Goal: Task Accomplishment & Management: Complete application form

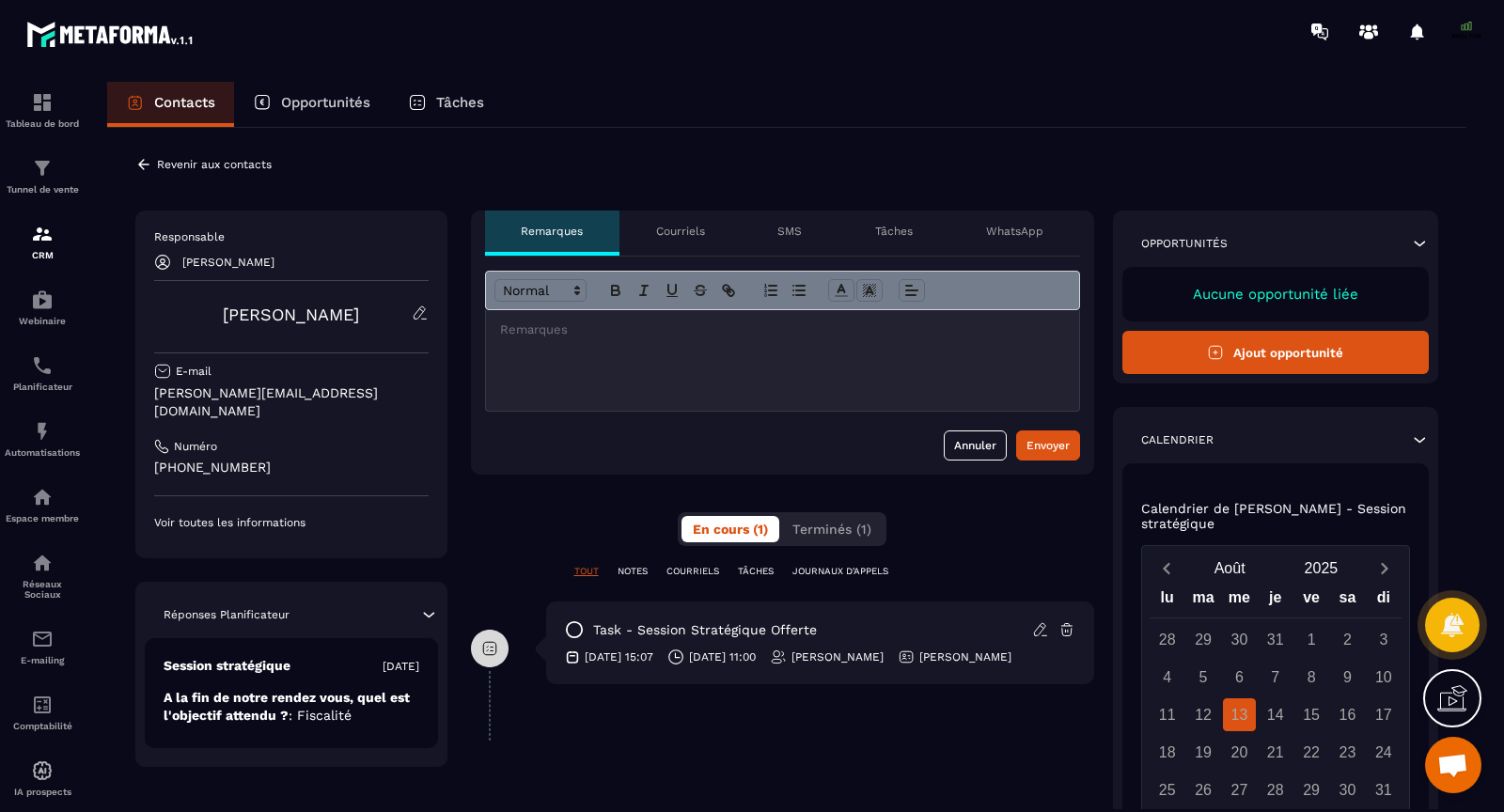
scroll to position [14239, 0]
click at [1228, 342] on button "Ajout opportunité" at bounding box center [1276, 351] width 308 height 43
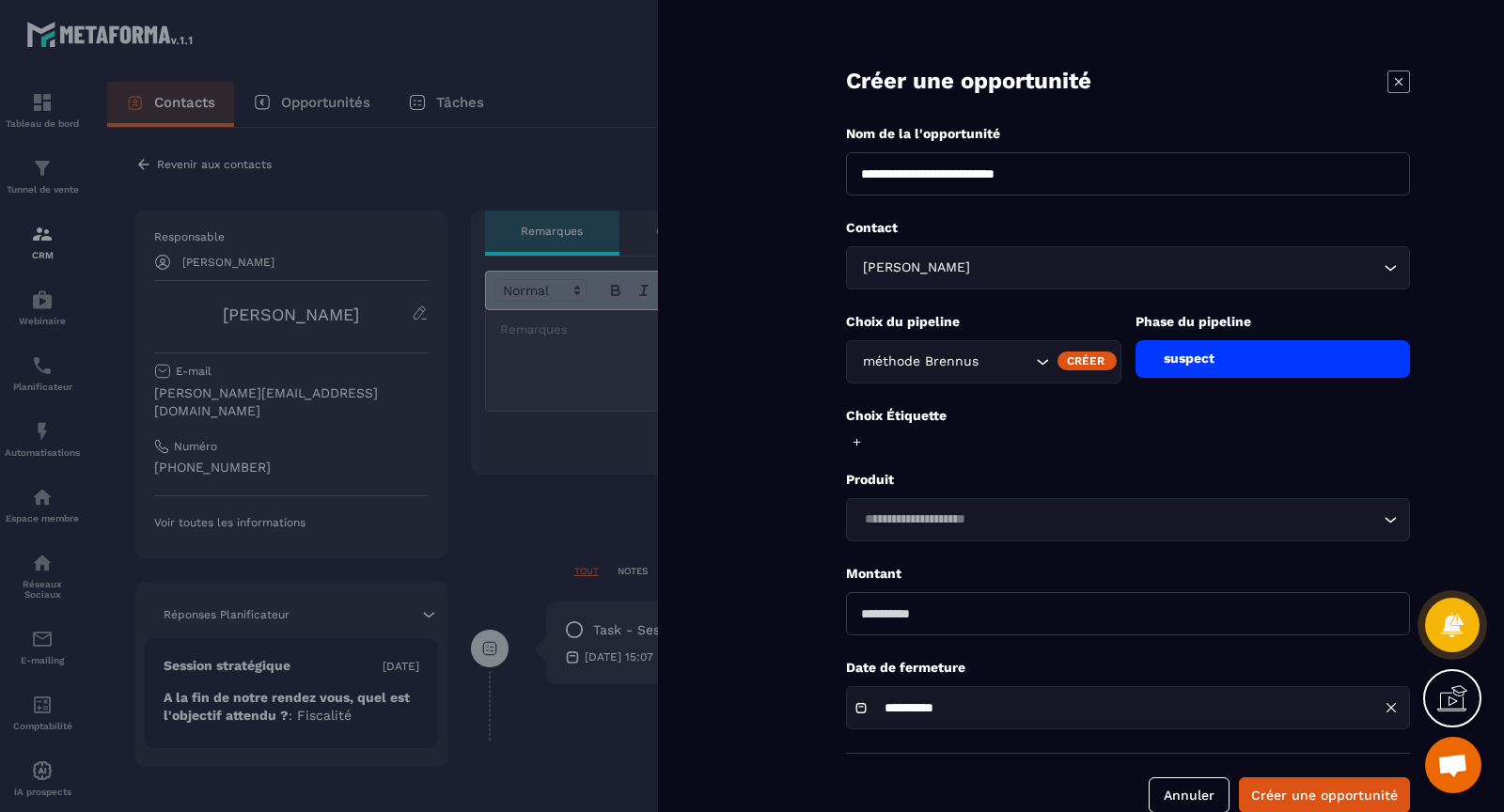
click at [1245, 366] on div "suspect" at bounding box center [1273, 359] width 276 height 38
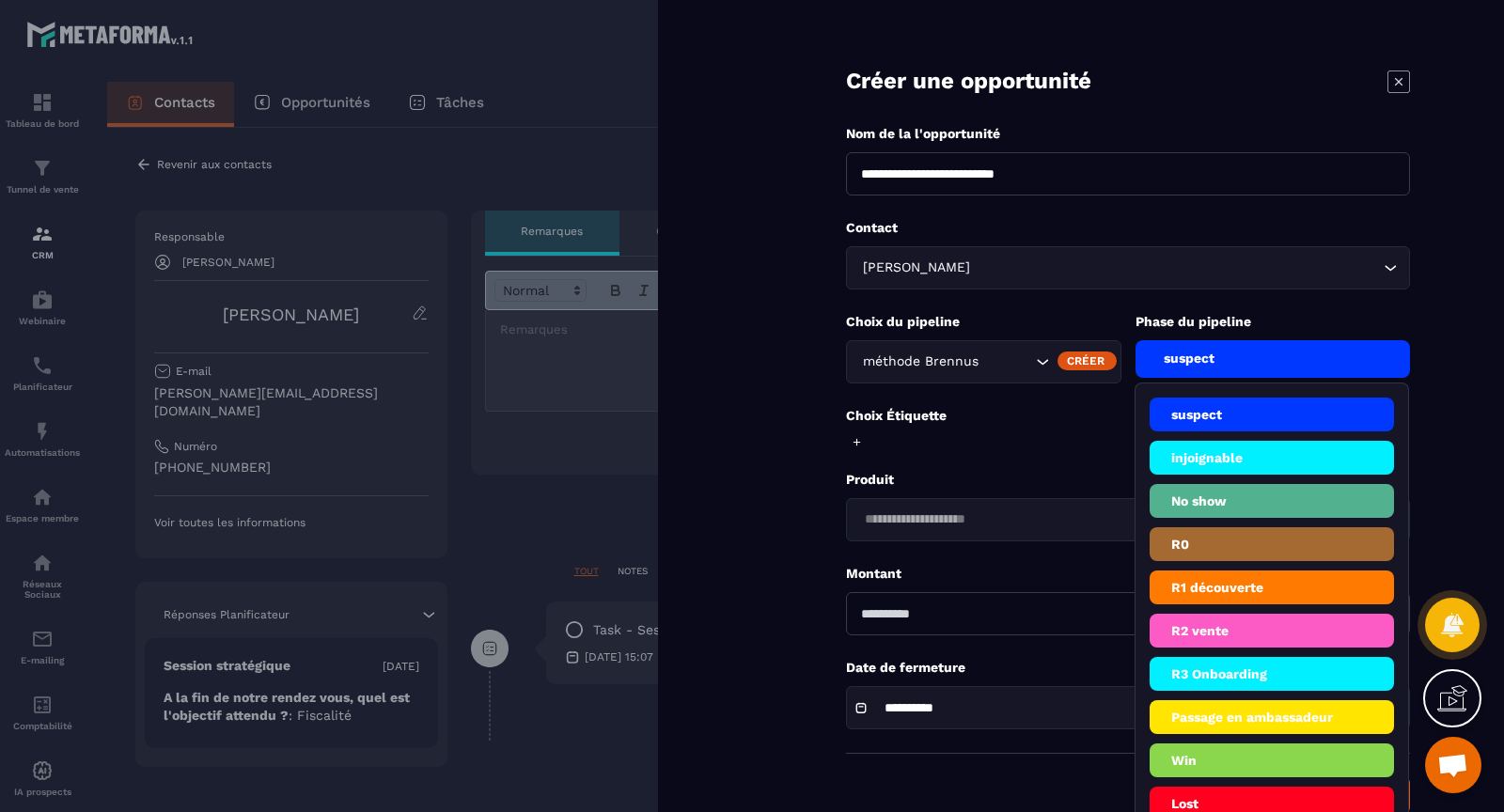
click at [1194, 527] on li "No show" at bounding box center [1272, 544] width 245 height 34
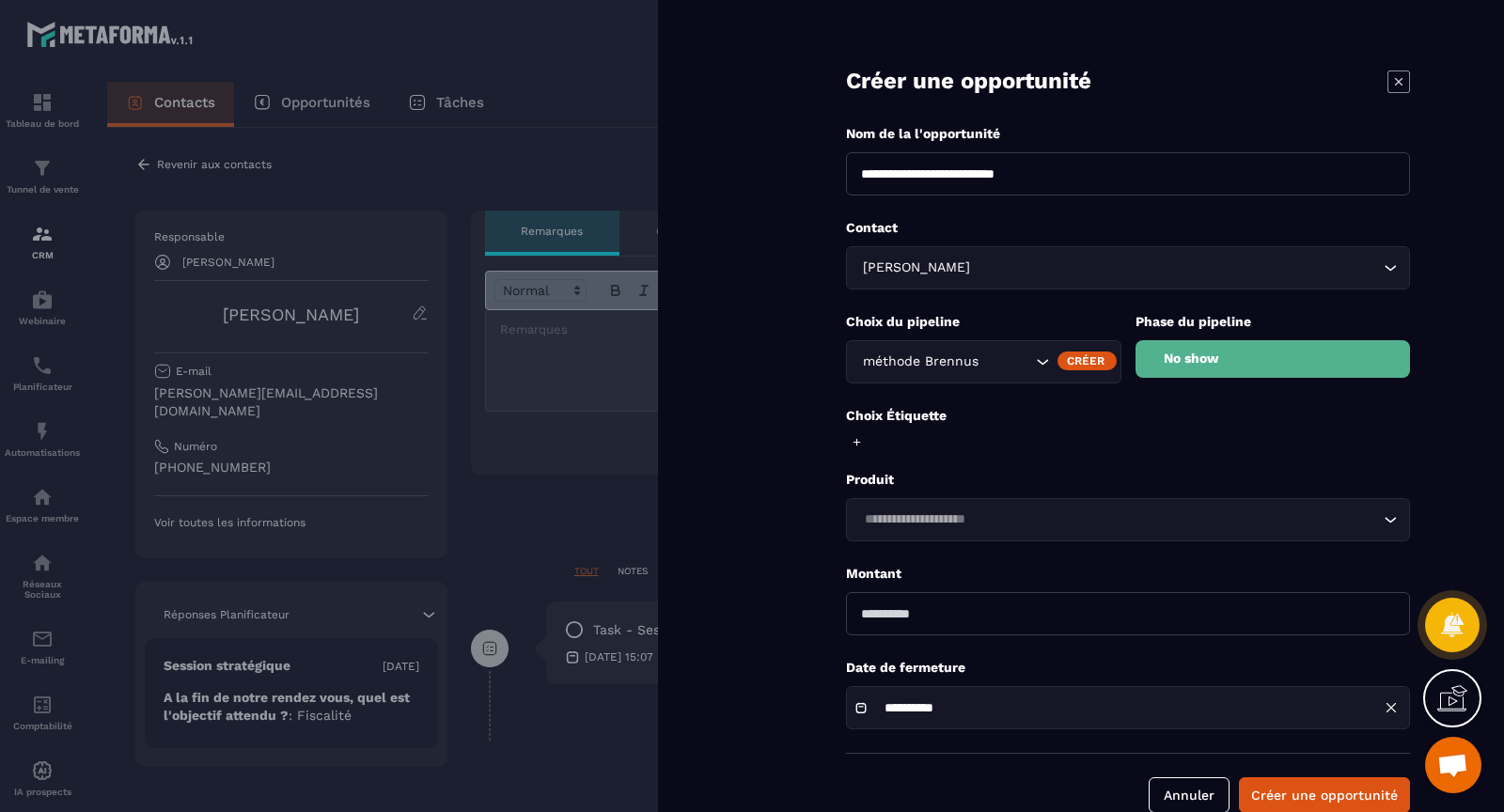
click at [869, 613] on input "number" at bounding box center [1128, 613] width 564 height 43
type input "****"
click at [926, 577] on p "Montant" at bounding box center [1128, 574] width 564 height 18
click at [858, 436] on icon at bounding box center [857, 442] width 12 height 12
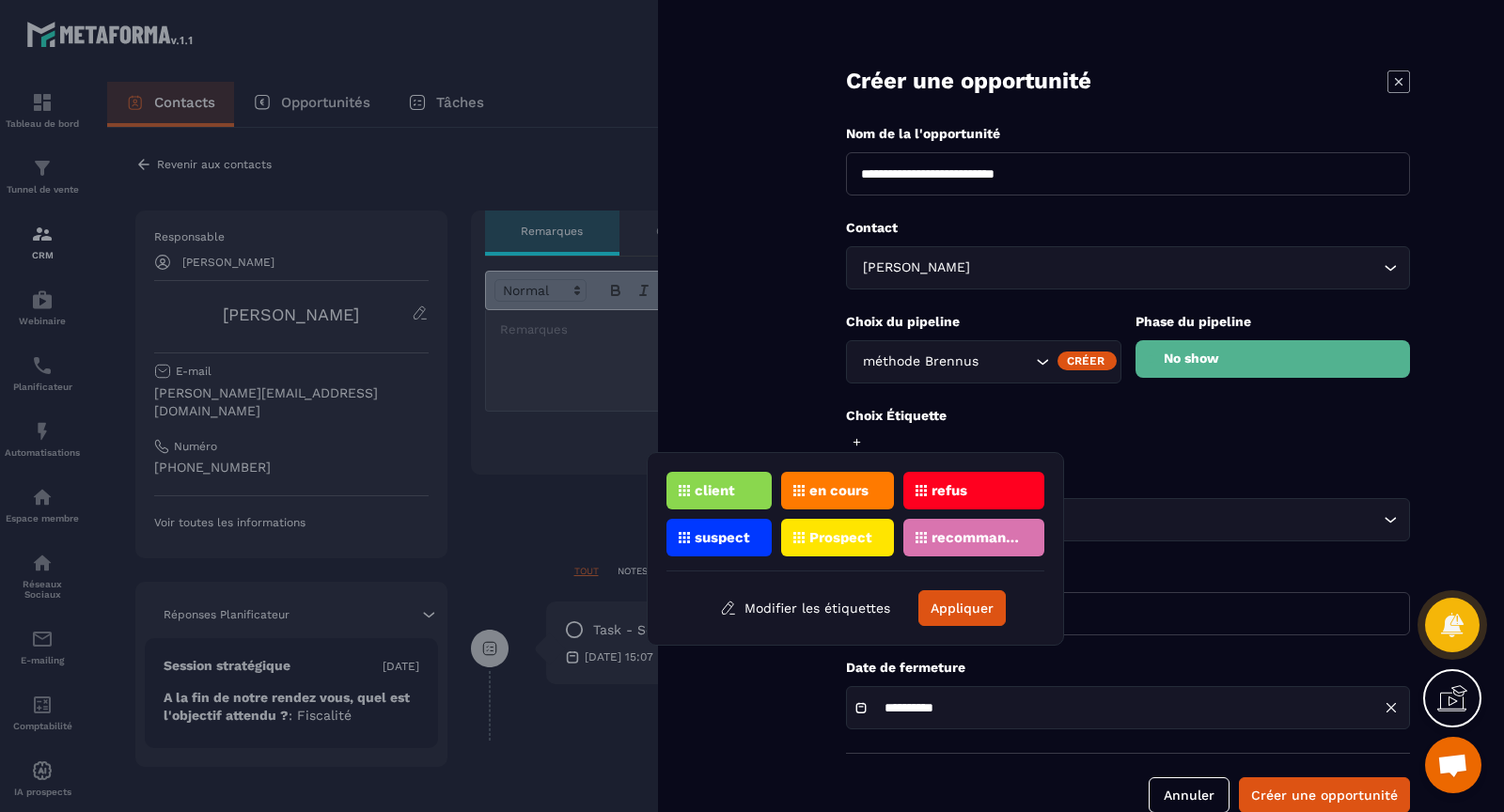
click at [904, 544] on div "Prospect" at bounding box center [974, 537] width 141 height 38
click at [959, 598] on button "Appliquer" at bounding box center [963, 608] width 88 height 36
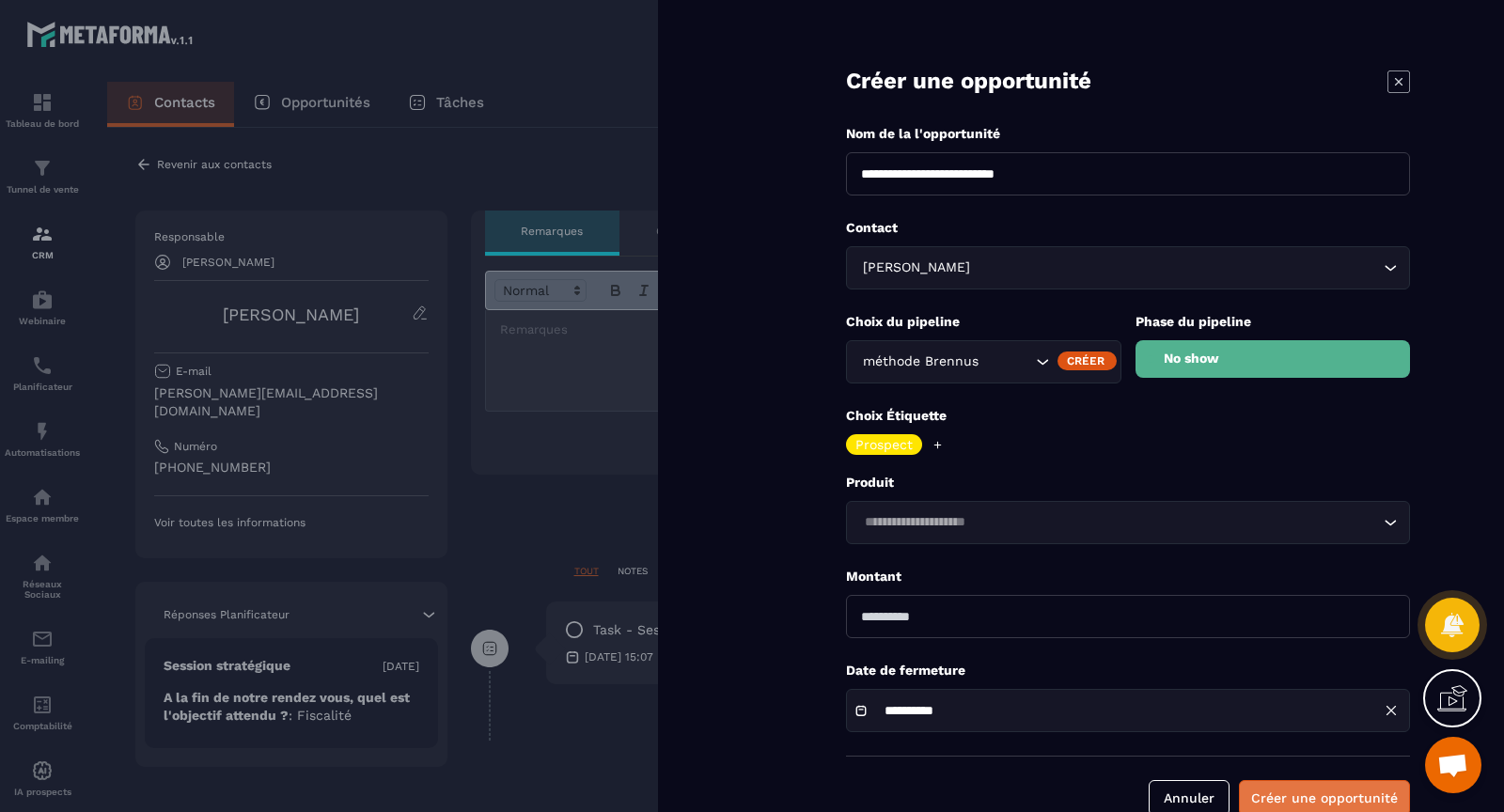
click at [1310, 804] on button "Créer une opportunité" at bounding box center [1325, 798] width 171 height 36
